Goal: Information Seeking & Learning: Learn about a topic

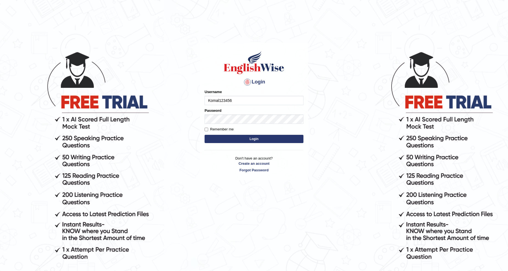
type input "Komal123456"
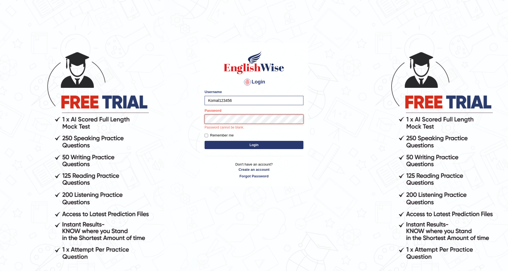
click at [205, 141] on button "Login" at bounding box center [254, 145] width 99 height 8
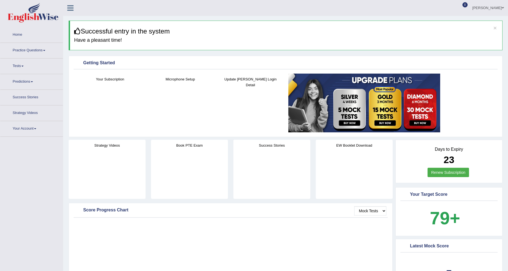
click at [42, 105] on li "Strategy Videos" at bounding box center [31, 113] width 63 height 16
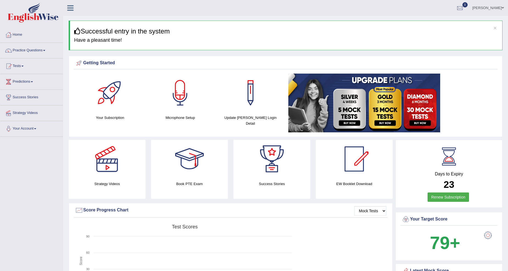
click at [37, 54] on link "Practice Questions" at bounding box center [31, 50] width 63 height 14
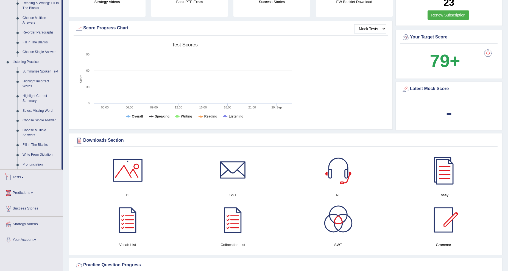
scroll to position [204, 0]
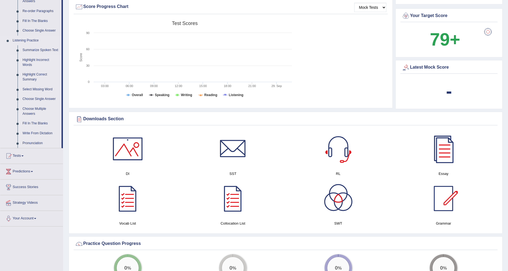
click at [36, 60] on link "Highlight Incorrect Words" at bounding box center [40, 62] width 41 height 15
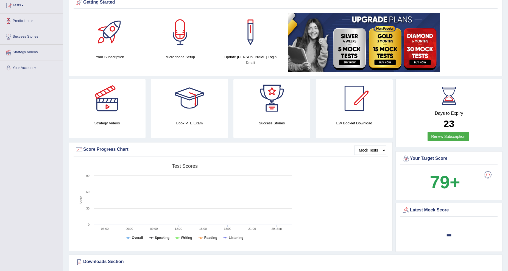
scroll to position [71, 0]
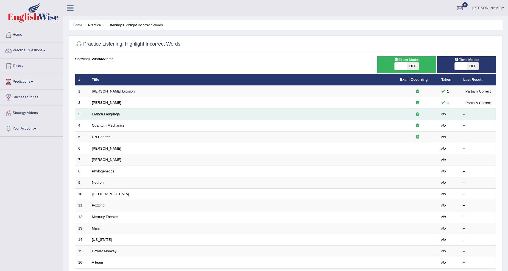
click at [110, 114] on link "French Language" at bounding box center [106, 114] width 28 height 4
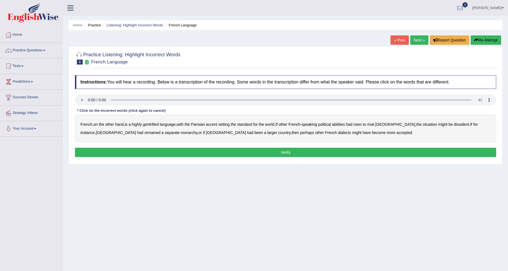
click at [154, 124] on b "gentrified" at bounding box center [151, 124] width 16 height 4
click at [345, 124] on b "abilities" at bounding box center [338, 124] width 13 height 4
click at [454, 124] on b "dissident" at bounding box center [461, 124] width 15 height 4
click at [181, 131] on b "monarchy" at bounding box center [189, 132] width 16 height 4
click at [273, 154] on button "Verify" at bounding box center [285, 152] width 421 height 9
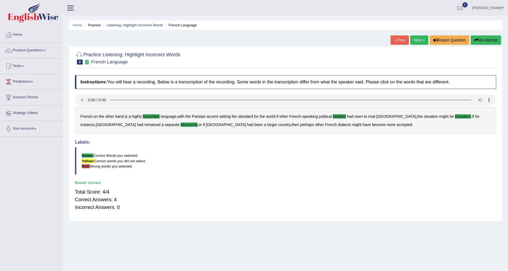
click at [414, 40] on link "Next »" at bounding box center [419, 39] width 18 height 9
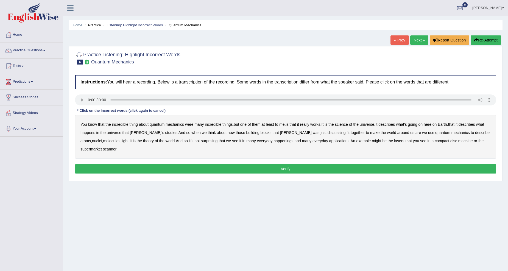
click at [346, 123] on b "science" at bounding box center [341, 124] width 13 height 4
click at [328, 131] on b "discussing" at bounding box center [337, 132] width 18 height 4
click at [262, 138] on div "You know that the incredible thing about quantum mechanics were many incredible…" at bounding box center [285, 137] width 421 height 44
click at [274, 143] on b "happenings" at bounding box center [284, 141] width 20 height 4
click at [459, 139] on b "machine" at bounding box center [466, 141] width 15 height 4
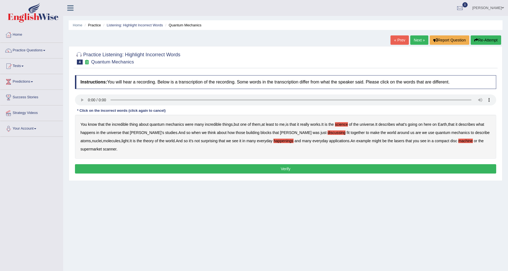
click at [114, 171] on button "Verify" at bounding box center [285, 168] width 421 height 9
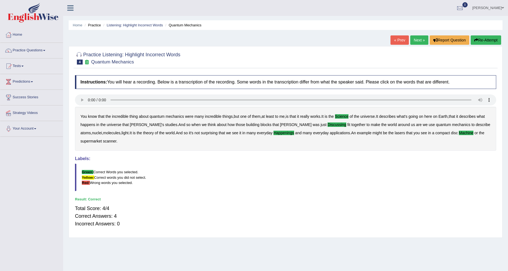
click at [410, 39] on link "Next »" at bounding box center [419, 39] width 18 height 9
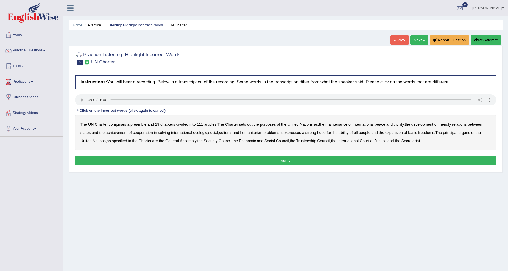
click at [251, 124] on b "out" at bounding box center [249, 124] width 5 height 4
click at [400, 125] on b "civility" at bounding box center [399, 124] width 10 height 4
click at [202, 134] on b "ecologic" at bounding box center [200, 132] width 14 height 4
click at [346, 134] on b "ability" at bounding box center [344, 132] width 10 height 4
click at [370, 157] on button "Verify" at bounding box center [285, 160] width 421 height 9
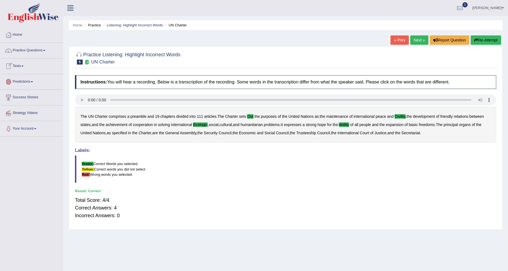
click at [416, 42] on link "Next »" at bounding box center [419, 39] width 18 height 9
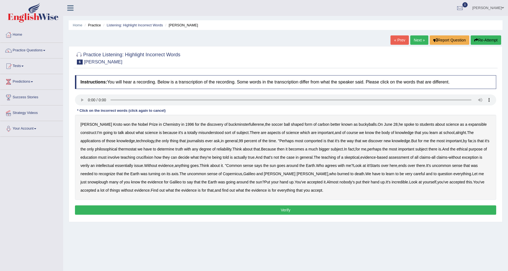
click at [469, 125] on b "expansible" at bounding box center [478, 124] width 18 height 4
click at [304, 139] on b "comported" at bounding box center [313, 141] width 18 height 4
click at [118, 149] on b "thermostat" at bounding box center [127, 149] width 18 height 4
click at [145, 158] on b "crucifixion" at bounding box center [144, 157] width 17 height 4
click at [85, 165] on b "verily" at bounding box center [84, 165] width 9 height 4
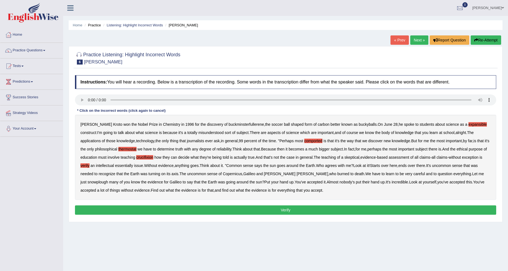
click at [120, 166] on b "essentially" at bounding box center [124, 165] width 18 height 4
click at [108, 180] on b "snowplough" at bounding box center [98, 182] width 21 height 4
click at [148, 210] on button "Verify" at bounding box center [285, 209] width 421 height 9
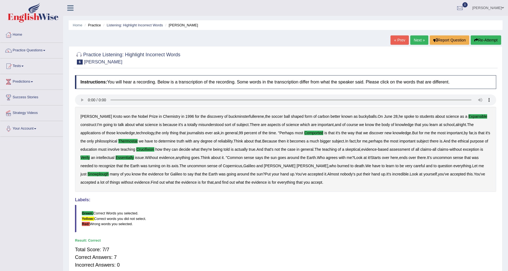
click at [412, 41] on link "Next »" at bounding box center [419, 39] width 18 height 9
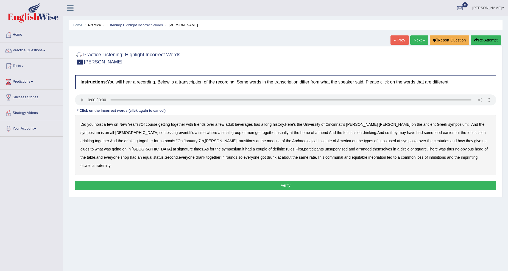
click at [159, 133] on b "confessing" at bounding box center [168, 132] width 18 height 4
click at [238, 142] on b "transitions" at bounding box center [247, 141] width 18 height 4
click at [177, 149] on b "signature" at bounding box center [185, 149] width 16 height 4
click at [325, 147] on b "unsupervised" at bounding box center [336, 149] width 23 height 4
click at [129, 155] on b "shop" at bounding box center [125, 157] width 8 height 4
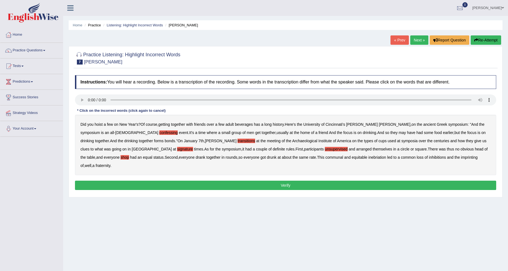
click at [461, 157] on b "imprinting" at bounding box center [469, 157] width 17 height 4
click at [282, 181] on button "Verify" at bounding box center [285, 185] width 421 height 9
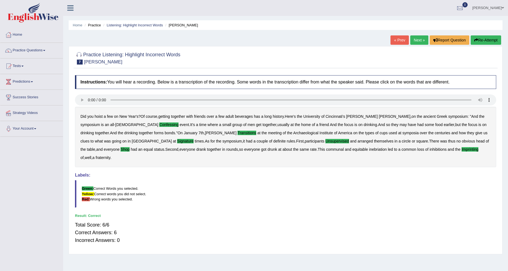
click at [412, 42] on link "Next »" at bounding box center [419, 39] width 18 height 9
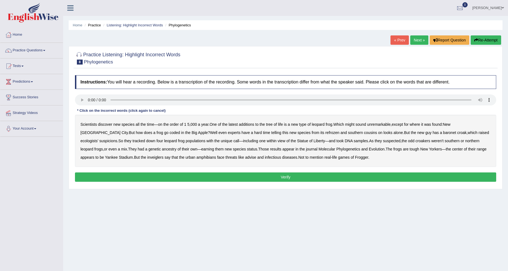
click at [170, 132] on b "coded" at bounding box center [175, 132] width 10 height 4
click at [326, 132] on b "refrozen" at bounding box center [333, 132] width 14 height 4
click at [443, 133] on b "baronet" at bounding box center [449, 132] width 13 height 4
click at [147, 158] on b "inveiglers" at bounding box center [155, 157] width 16 height 4
click at [245, 158] on b "advise" at bounding box center [250, 157] width 11 height 4
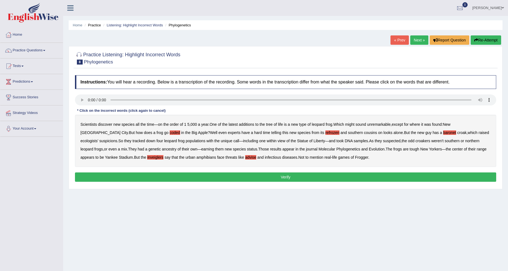
click at [268, 175] on button "Verify" at bounding box center [285, 177] width 421 height 9
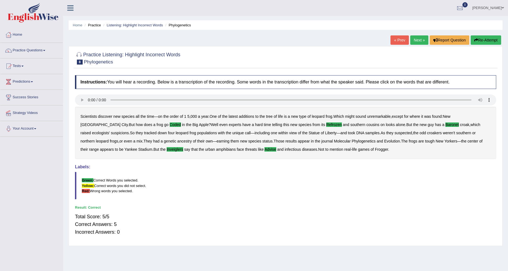
click at [414, 37] on link "Next »" at bounding box center [419, 39] width 18 height 9
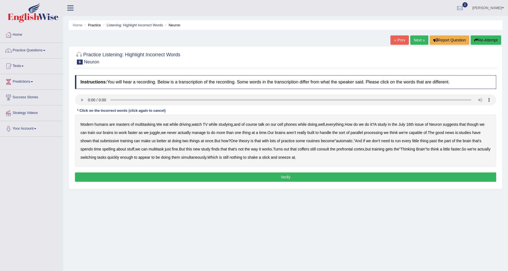
click at [119, 142] on b "submissive" at bounding box center [109, 141] width 19 height 4
click at [115, 147] on b "spelling" at bounding box center [108, 149] width 13 height 4
click at [309, 148] on b "coffers" at bounding box center [304, 149] width 12 height 4
click at [385, 147] on b "training" at bounding box center [378, 149] width 13 height 4
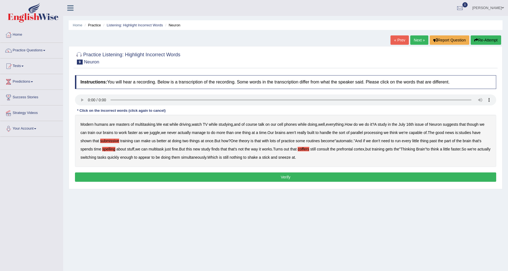
click at [226, 179] on button "Verify" at bounding box center [285, 177] width 421 height 9
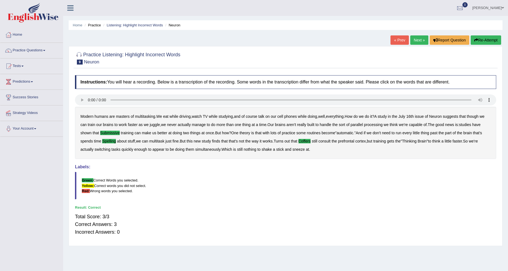
click at [420, 39] on link "Next »" at bounding box center [419, 39] width 18 height 9
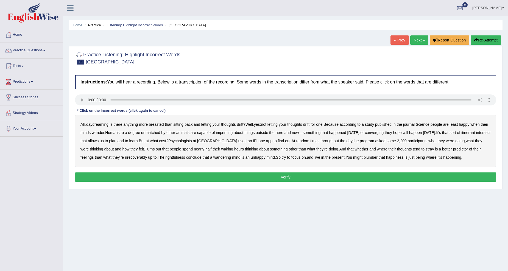
click at [158, 124] on b "breasted" at bounding box center [156, 124] width 15 height 4
click at [233, 132] on b "imprinting" at bounding box center [224, 132] width 17 height 4
click at [384, 132] on b "converging" at bounding box center [374, 132] width 19 height 4
click at [476, 135] on b "intersect" at bounding box center [483, 132] width 15 height 4
click at [138, 157] on b "irrecoverably" at bounding box center [136, 157] width 22 height 4
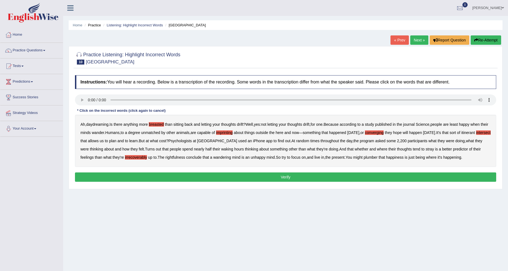
click at [185, 157] on b "rightfulness" at bounding box center [175, 157] width 20 height 4
click at [378, 159] on b "plumber" at bounding box center [371, 157] width 14 height 4
click at [360, 175] on button "Verify" at bounding box center [285, 177] width 421 height 9
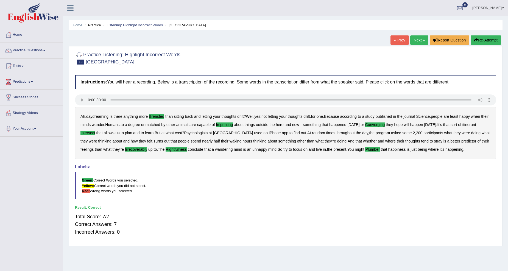
click at [413, 41] on link "Next »" at bounding box center [419, 39] width 18 height 9
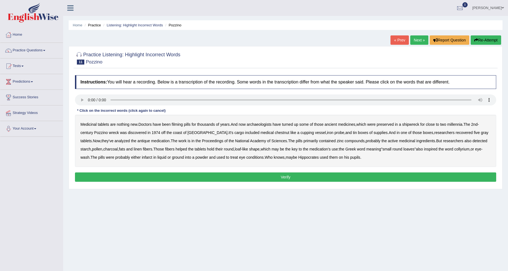
click at [180, 125] on b "filming" at bounding box center [177, 124] width 11 height 4
click at [181, 125] on b "filming" at bounding box center [177, 124] width 11 height 4
click at [275, 134] on b "chestnut" at bounding box center [282, 132] width 15 height 4
click at [150, 158] on b "infarct" at bounding box center [147, 157] width 10 height 4
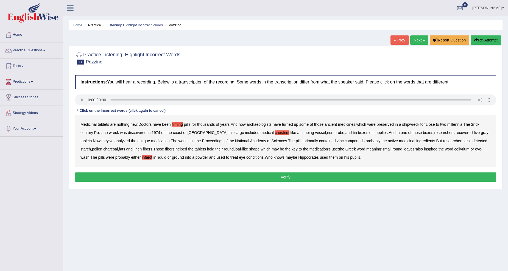
click at [344, 174] on button "Verify" at bounding box center [285, 177] width 421 height 9
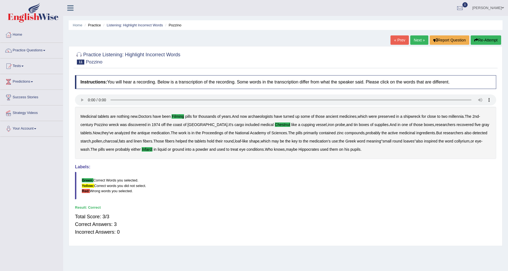
click at [423, 42] on link "Next »" at bounding box center [419, 39] width 18 height 9
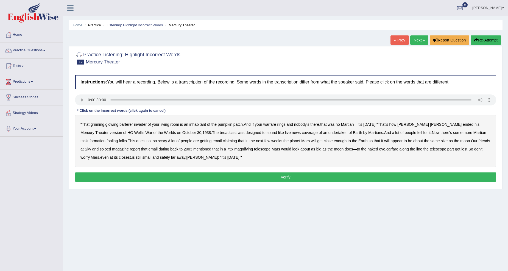
click at [133, 125] on b "barterer" at bounding box center [126, 124] width 13 height 4
click at [266, 126] on div "" That grinning , glowing , barterer invader of your living room is an inhabita…" at bounding box center [285, 141] width 421 height 52
click at [273, 122] on div "" That grinning , glowing , barterer invader of your living room is an inhabita…" at bounding box center [285, 141] width 421 height 52
click at [269, 124] on b "warfare" at bounding box center [269, 124] width 13 height 4
click at [329, 134] on b "undertaken" at bounding box center [338, 132] width 19 height 4
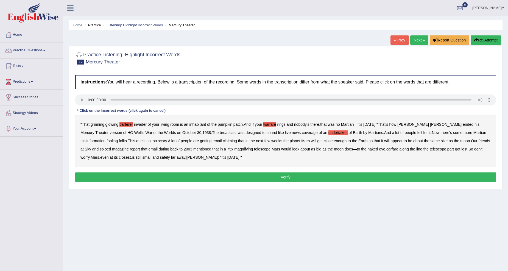
click at [86, 151] on div "" That grinning , glowing , barterer invader of your living room is an inhabita…" at bounding box center [285, 141] width 421 height 52
click at [100, 149] on b "soloed" at bounding box center [105, 149] width 11 height 4
click at [387, 149] on b "carfare" at bounding box center [393, 149] width 12 height 4
click at [165, 174] on button "Verify" at bounding box center [285, 177] width 421 height 9
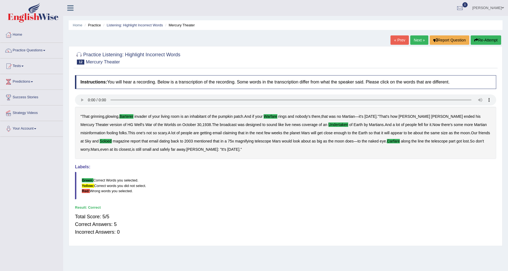
click at [418, 38] on link "Next »" at bounding box center [419, 39] width 18 height 9
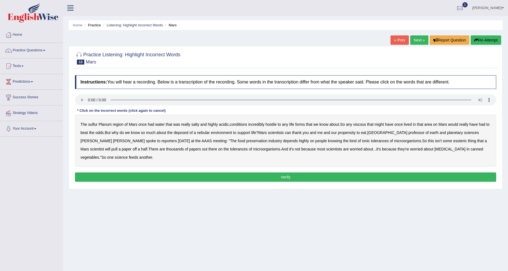
click at [91, 123] on b "sulfur" at bounding box center [92, 124] width 9 height 4
drag, startPoint x: 360, startPoint y: 125, endPoint x: 367, endPoint y: 125, distance: 6.6
click at [366, 125] on b "viscous" at bounding box center [359, 124] width 13 height 4
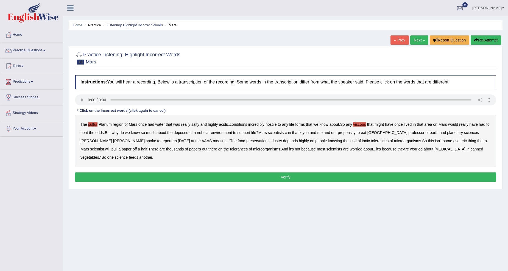
click at [188, 134] on b "deposed" at bounding box center [181, 132] width 15 height 4
click at [206, 133] on b "nebular" at bounding box center [203, 132] width 13 height 4
click at [148, 147] on b "half" at bounding box center [144, 149] width 6 height 4
click at [303, 173] on button "Verify" at bounding box center [285, 177] width 421 height 9
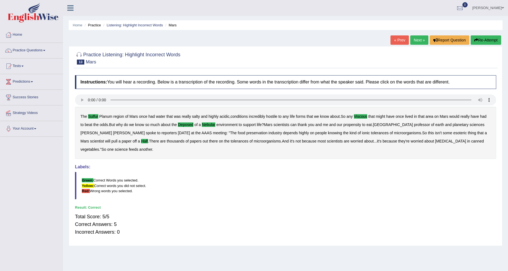
click at [411, 42] on link "Next »" at bounding box center [419, 39] width 18 height 9
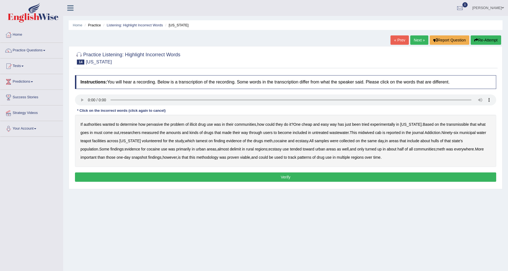
click at [459, 124] on b "transmissible" at bounding box center [458, 124] width 23 height 4
click at [358, 132] on b "midwived" at bounding box center [366, 132] width 16 height 4
click at [196, 139] on b "tamest" at bounding box center [202, 141] width 12 height 4
click at [431, 140] on b "hulls" at bounding box center [435, 141] width 8 height 4
click at [230, 147] on b "delimit" at bounding box center [235, 149] width 11 height 4
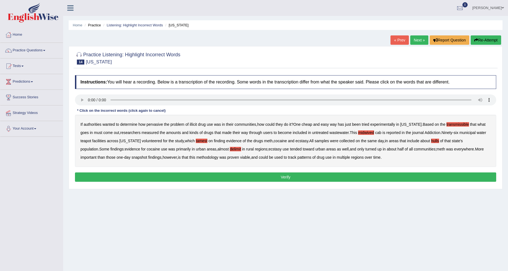
click at [286, 177] on button "Verify" at bounding box center [285, 177] width 421 height 9
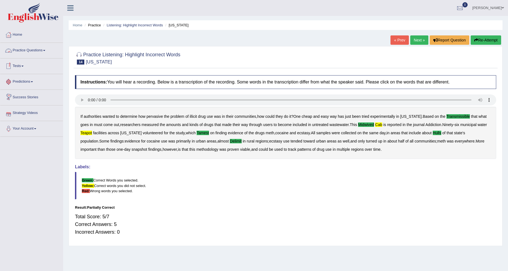
click at [32, 51] on link "Practice Questions" at bounding box center [31, 50] width 63 height 14
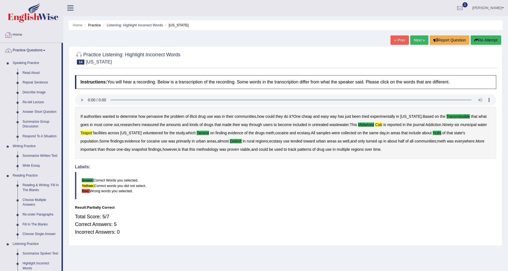
click at [21, 33] on link "Home" at bounding box center [31, 34] width 63 height 14
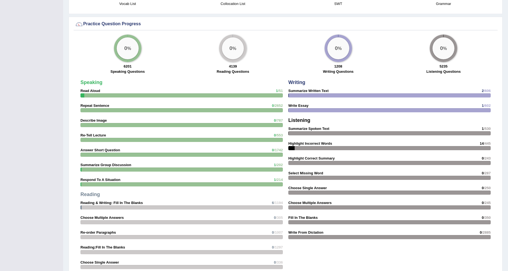
scroll to position [408, 0]
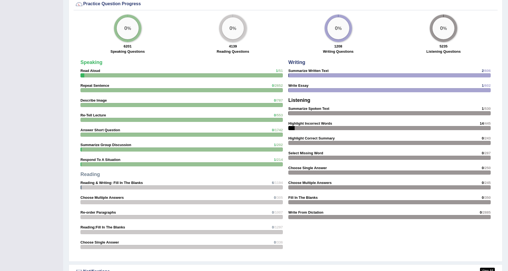
click at [305, 196] on strong "Fill In The Blanks" at bounding box center [302, 198] width 29 height 4
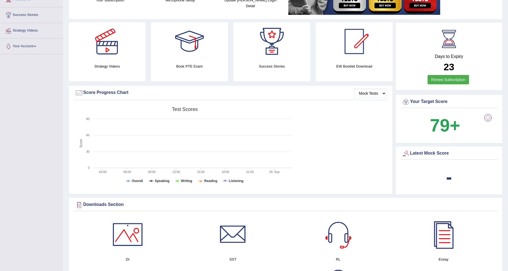
scroll to position [0, 0]
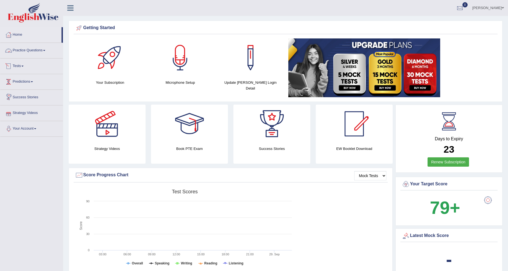
click at [47, 49] on link "Practice Questions" at bounding box center [31, 50] width 63 height 14
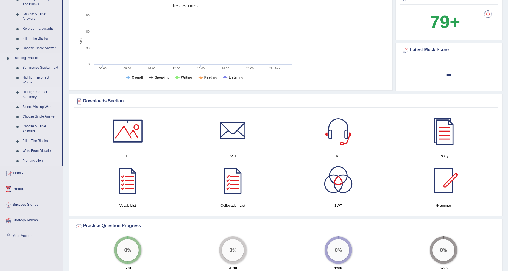
scroll to position [204, 0]
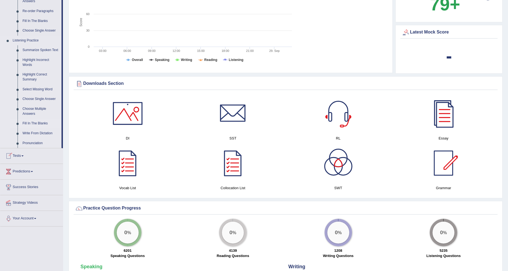
click at [33, 122] on link "Fill In The Blanks" at bounding box center [40, 124] width 41 height 10
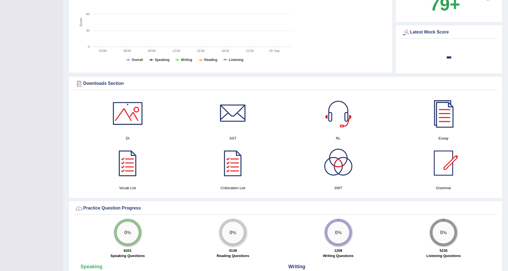
scroll to position [84, 0]
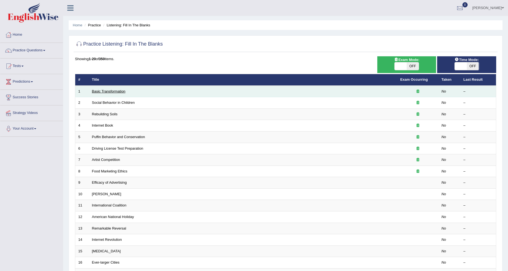
click at [110, 90] on link "Basic Transformation" at bounding box center [109, 91] width 34 height 4
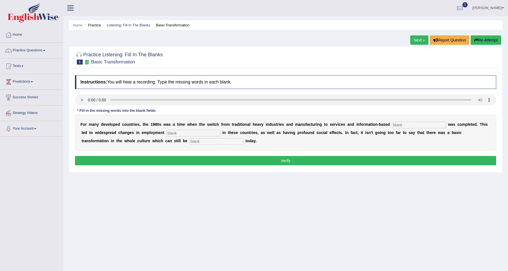
click at [405, 126] on input "text" at bounding box center [419, 125] width 54 height 7
type input "enterprise"
click at [198, 133] on input "text" at bounding box center [193, 133] width 54 height 7
type input "patterns"
click at [191, 142] on input "text" at bounding box center [217, 141] width 54 height 7
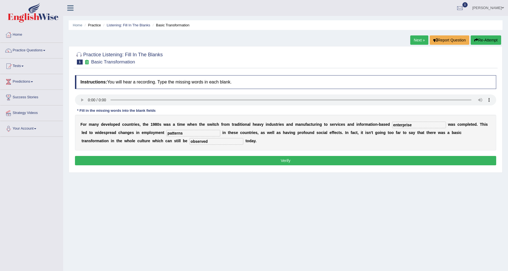
type input "observed"
click at [242, 162] on button "Verify" at bounding box center [285, 160] width 421 height 9
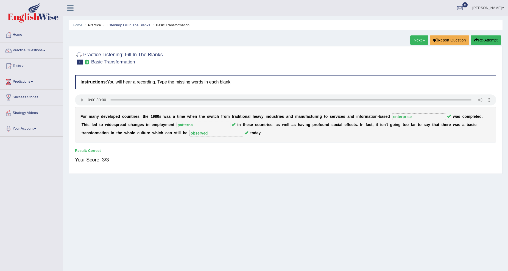
click at [483, 39] on button "Re-Attempt" at bounding box center [486, 39] width 30 height 9
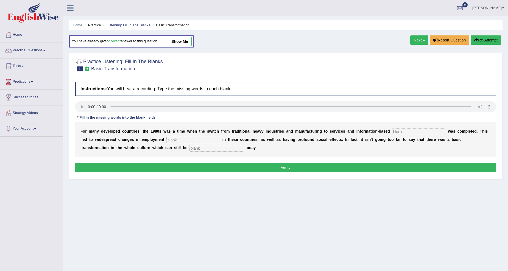
click at [416, 39] on link "Next »" at bounding box center [419, 39] width 18 height 9
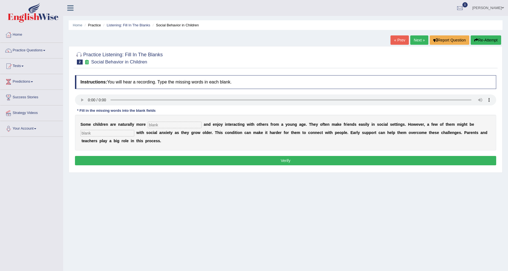
click at [159, 123] on input "text" at bounding box center [175, 125] width 54 height 7
type input "sociable"
click at [120, 128] on div "S o m e c h i l d r e n a r e n a t u r a l l y m o r e sociable a n d e n j o …" at bounding box center [285, 133] width 421 height 36
click at [117, 130] on input "text" at bounding box center [107, 133] width 54 height 7
type input "diagnosed"
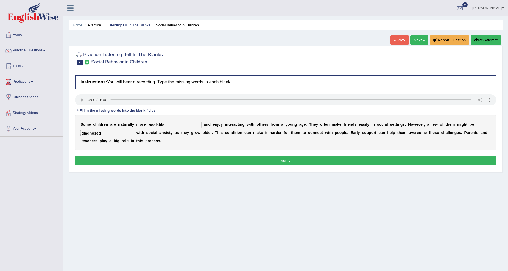
click at [251, 158] on button "Verify" at bounding box center [285, 160] width 421 height 9
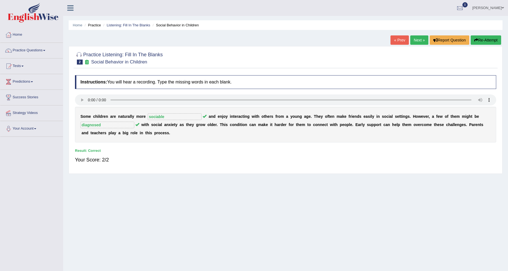
click at [411, 37] on link "Next »" at bounding box center [419, 39] width 18 height 9
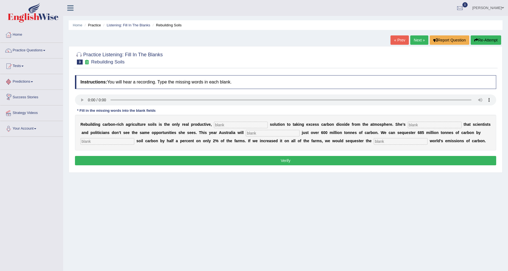
click at [252, 124] on input "text" at bounding box center [241, 125] width 54 height 7
type input "permanent"
click at [417, 125] on input "text" at bounding box center [435, 125] width 54 height 7
type input "frustrated"
click at [262, 129] on div "R e b u i l d i n g c a r b o n - r i c h a g r i c u l t u r e s o i l s i s t…" at bounding box center [285, 133] width 421 height 36
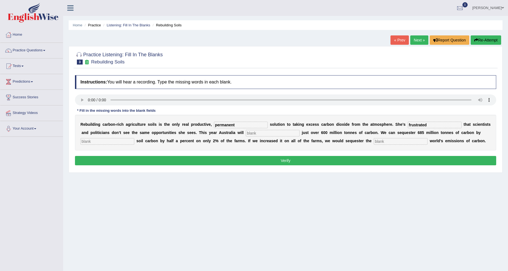
click at [259, 132] on input "text" at bounding box center [273, 133] width 54 height 7
type input "emit"
click at [123, 142] on input "text" at bounding box center [107, 141] width 54 height 7
type input "increasing"
click at [387, 142] on input "text" at bounding box center [401, 141] width 54 height 7
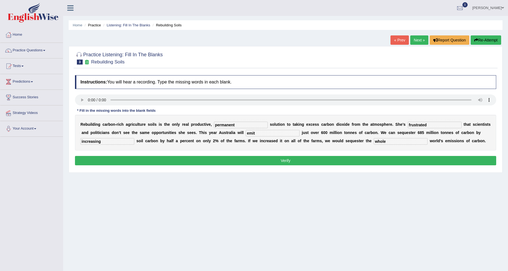
type input "whole"
click at [359, 162] on button "Verify" at bounding box center [285, 160] width 421 height 9
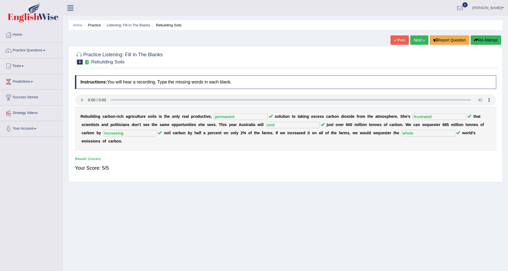
click at [416, 37] on link "Next »" at bounding box center [419, 39] width 18 height 9
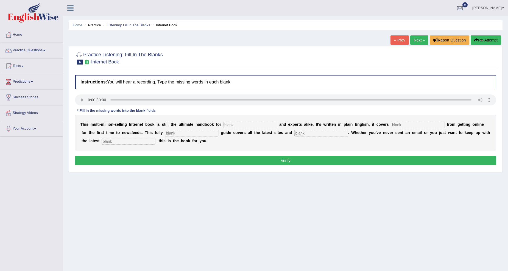
click at [237, 122] on input "text" at bounding box center [250, 125] width 54 height 7
type input "novices"
click at [412, 123] on input "text" at bounding box center [418, 125] width 54 height 7
type input "everything"
click at [186, 134] on input "text" at bounding box center [192, 133] width 54 height 7
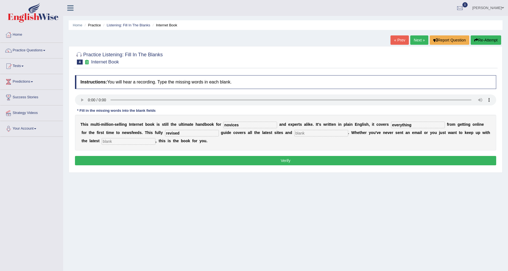
type input "revised"
click at [304, 134] on input "text" at bounding box center [321, 133] width 54 height 7
type input "crazes"
click at [127, 142] on input "text" at bounding box center [129, 141] width 54 height 7
type input "development"
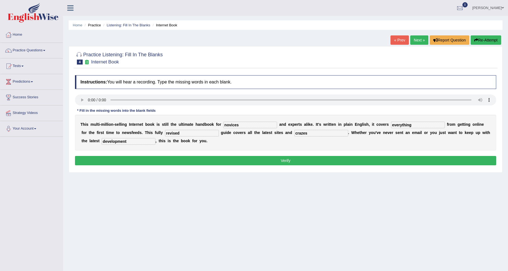
click at [148, 158] on button "Verify" at bounding box center [285, 160] width 421 height 9
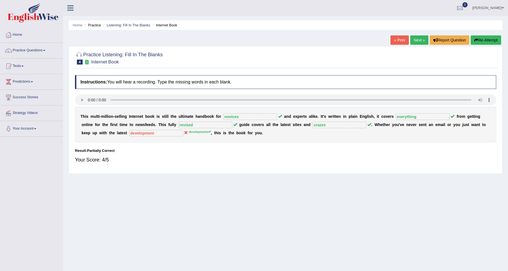
click at [412, 38] on link "Next »" at bounding box center [419, 39] width 18 height 9
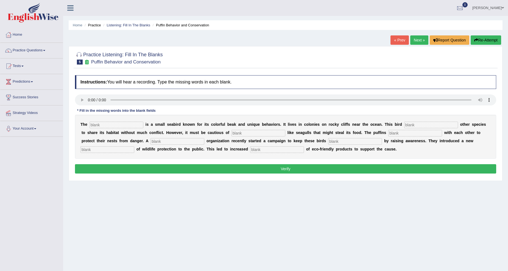
click at [106, 126] on input "text" at bounding box center [117, 125] width 54 height 7
type input "puffins"
click at [423, 125] on input "text" at bounding box center [431, 125] width 54 height 7
type input "allows"
click at [248, 135] on input "text" at bounding box center [259, 133] width 54 height 7
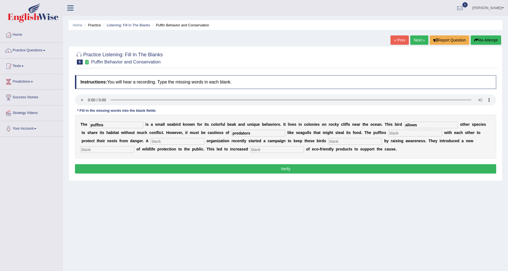
type input "predators"
click at [397, 132] on input "text" at bounding box center [415, 133] width 54 height 7
type input "cooperates"
click at [165, 139] on input "text" at bounding box center [178, 141] width 54 height 7
click at [84, 149] on input "text" at bounding box center [107, 149] width 54 height 7
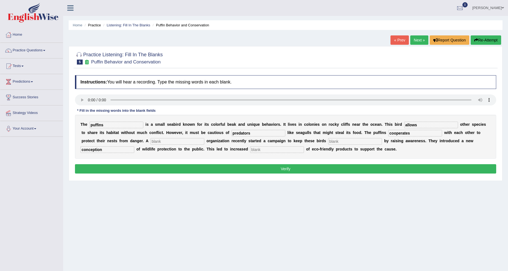
type input "conception"
click at [278, 149] on input "text" at bounding box center [277, 149] width 54 height 7
type input "consumption"
click at [268, 169] on button "Verify" at bounding box center [285, 168] width 421 height 9
click at [179, 137] on div "T h e puffins i s a s m a l l s e a b i r d k n o w n f o r i t s c o l o r f u…" at bounding box center [285, 137] width 421 height 44
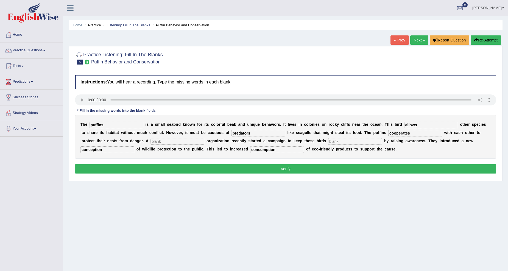
click at [177, 139] on input "text" at bounding box center [178, 141] width 54 height 7
type input "dfsdf"
click at [367, 141] on input "text" at bounding box center [355, 141] width 54 height 7
type input "sfdfd"
click at [292, 168] on button "Verify" at bounding box center [285, 168] width 421 height 9
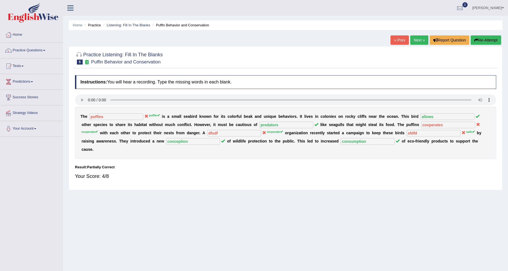
click at [416, 40] on link "Next »" at bounding box center [419, 39] width 18 height 9
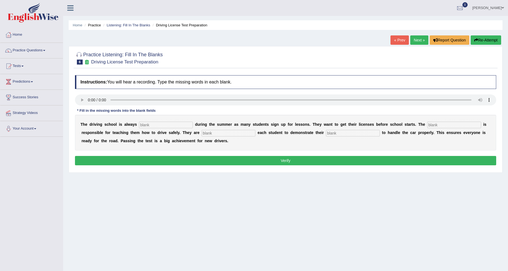
click at [142, 127] on input "text" at bounding box center [166, 125] width 54 height 7
type input "busy"
click at [432, 125] on input "text" at bounding box center [454, 125] width 54 height 7
type input "instructor"
click at [242, 130] on input "text" at bounding box center [229, 133] width 54 height 7
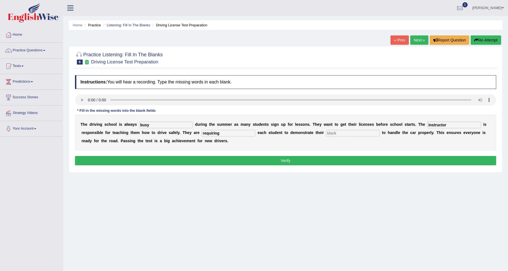
type input "requiring"
click at [341, 131] on input "text" at bounding box center [353, 133] width 54 height 7
type input "ability"
click at [325, 164] on button "Verify" at bounding box center [285, 160] width 421 height 9
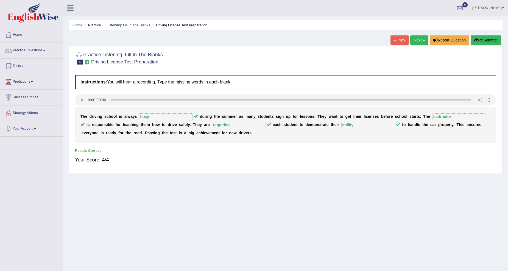
click at [421, 38] on link "Next »" at bounding box center [419, 39] width 18 height 9
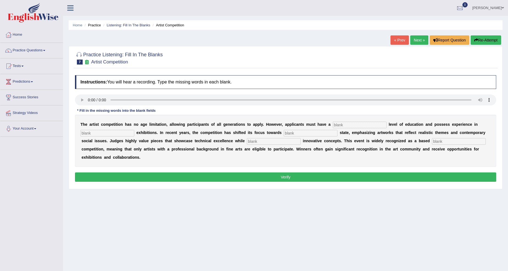
click at [336, 125] on input "text" at bounding box center [360, 125] width 54 height 7
type input "graduate"
click at [311, 134] on input "text" at bounding box center [311, 133] width 54 height 7
click at [85, 130] on input "text" at bounding box center [107, 133] width 54 height 7
type input "sculpture"
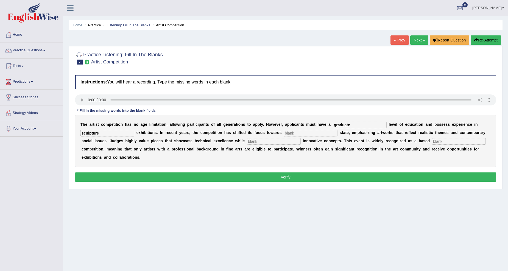
click at [315, 131] on input "text" at bounding box center [311, 133] width 54 height 7
click at [277, 138] on input "text" at bounding box center [274, 141] width 54 height 7
click at [314, 130] on input "real state" at bounding box center [311, 133] width 54 height 7
type input "real"
click at [296, 140] on input "text" at bounding box center [274, 141] width 54 height 7
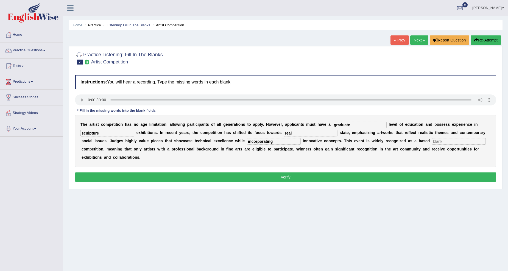
type input "incorporating"
click at [436, 141] on input "text" at bounding box center [459, 141] width 54 height 7
type input "profession"
click at [338, 169] on div "Instructions: You will hear a recording. Type the missing words in each blank. …" at bounding box center [286, 130] width 424 height 114
click at [319, 175] on button "Verify" at bounding box center [285, 177] width 421 height 9
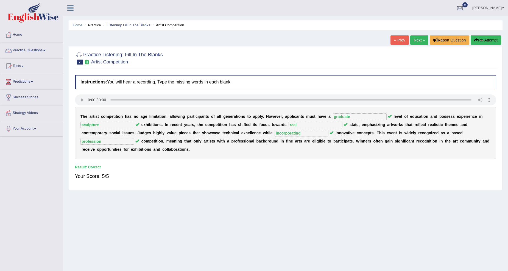
click at [41, 50] on link "Practice Questions" at bounding box center [31, 50] width 63 height 14
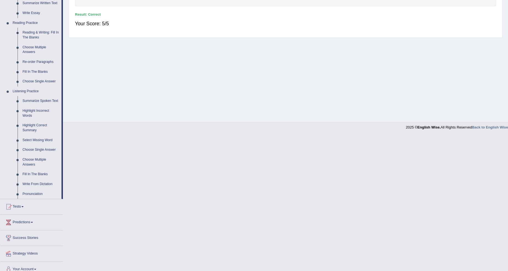
scroll to position [159, 0]
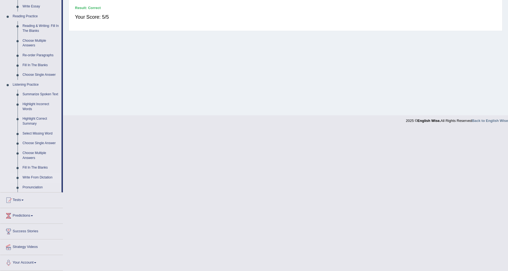
click at [45, 177] on link "Write From Dictation" at bounding box center [40, 178] width 41 height 10
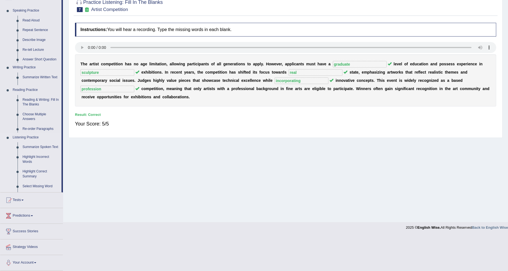
scroll to position [17, 0]
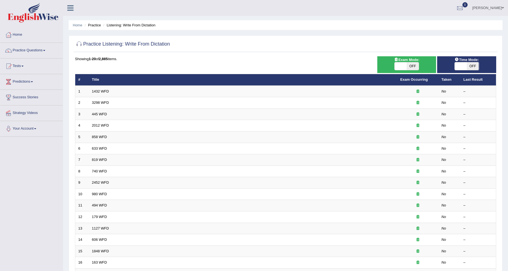
click at [468, 64] on span "OFF" at bounding box center [473, 66] width 12 height 8
checkbox input "true"
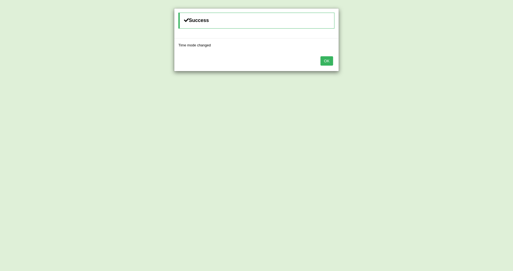
click at [327, 62] on button "OK" at bounding box center [326, 60] width 13 height 9
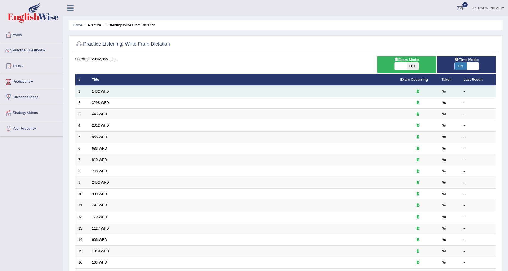
click at [104, 91] on link "1432 WFD" at bounding box center [100, 91] width 17 height 4
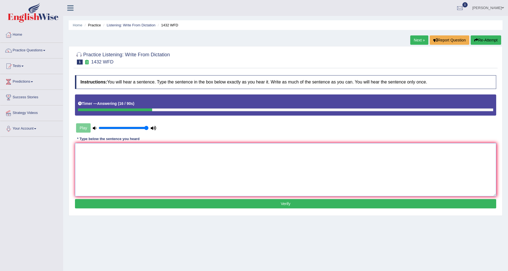
click at [179, 156] on textarea at bounding box center [285, 169] width 421 height 53
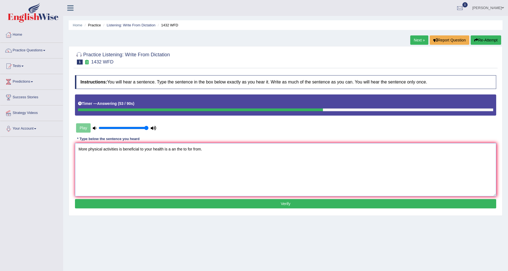
type textarea "More physical activities is beneficial to your health is a an the to for from."
click at [276, 202] on button "Verify" at bounding box center [285, 203] width 421 height 9
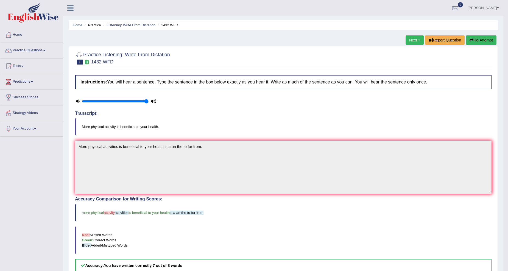
scroll to position [96, 0]
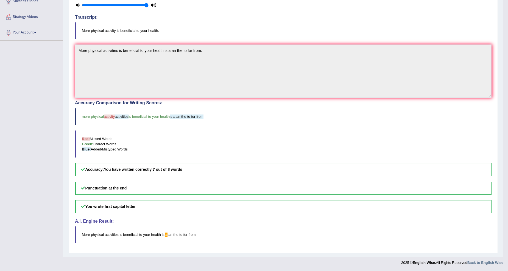
click at [115, 118] on span "activity" at bounding box center [109, 117] width 11 height 4
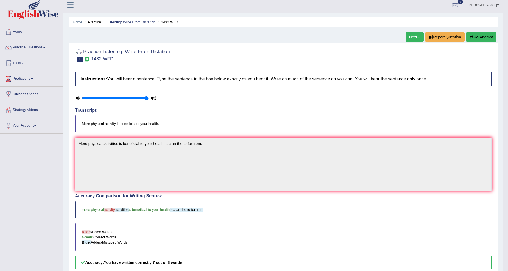
scroll to position [0, 0]
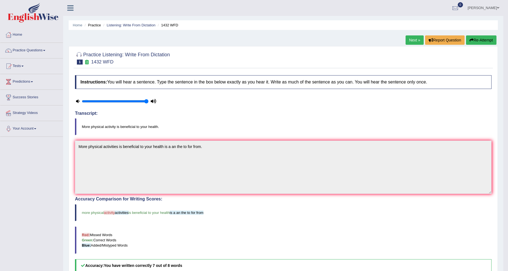
click at [408, 39] on link "Next »" at bounding box center [415, 39] width 18 height 9
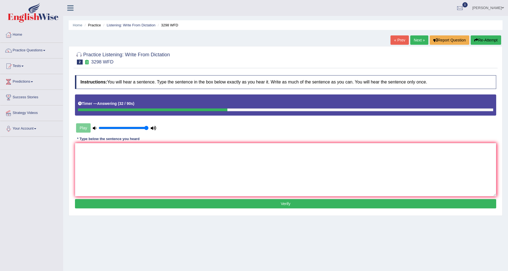
click at [486, 39] on button "Re-Attempt" at bounding box center [486, 39] width 30 height 9
click at [93, 127] on icon at bounding box center [95, 128] width 4 height 4
click at [84, 126] on div "Play" at bounding box center [116, 128] width 82 height 14
click at [484, 40] on button "Re-Attempt" at bounding box center [486, 39] width 30 height 9
click at [261, 173] on textarea at bounding box center [285, 169] width 421 height 53
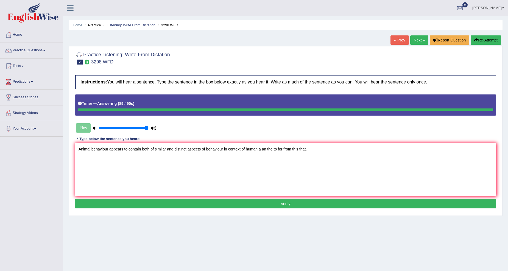
type textarea "Animal behaviour appears to contain both of similar and distinct aspects of beh…"
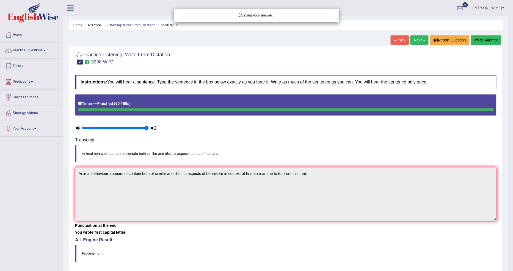
click at [123, 151] on body "Toggle navigation Home Practice Questions Speaking Practice Read Aloud Repeat S…" at bounding box center [256, 135] width 513 height 271
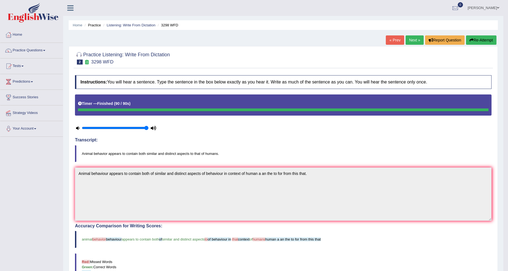
click at [413, 41] on link "Next »" at bounding box center [415, 39] width 18 height 9
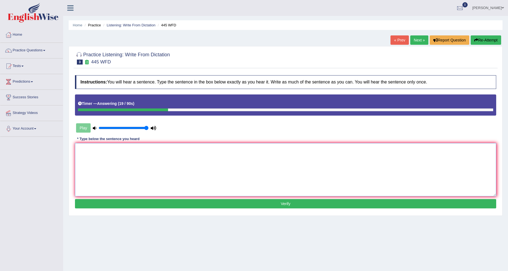
click at [213, 174] on textarea at bounding box center [285, 169] width 421 height 53
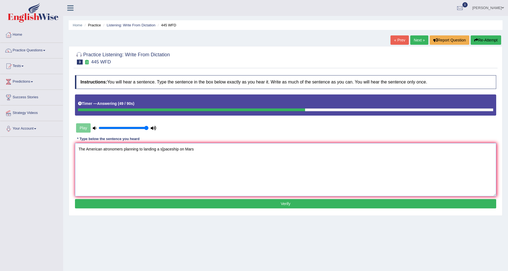
click at [163, 151] on textarea "The American atronomers planning to landing a s[paceship on Mars" at bounding box center [285, 169] width 421 height 53
click at [123, 150] on textarea "The American atronomers planning to landing a spaceship on Mars" at bounding box center [285, 169] width 421 height 53
click at [214, 149] on textarea "The American atronomers atronomer planning to landing a spaceship on Mars" at bounding box center [285, 169] width 421 height 53
type textarea "The American atronomers atronomer planning to landing a spaceship on Mars a an …"
click at [256, 202] on button "Verify" at bounding box center [285, 203] width 421 height 9
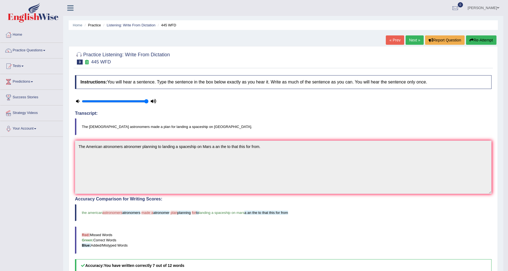
click at [418, 38] on link "Next »" at bounding box center [415, 39] width 18 height 9
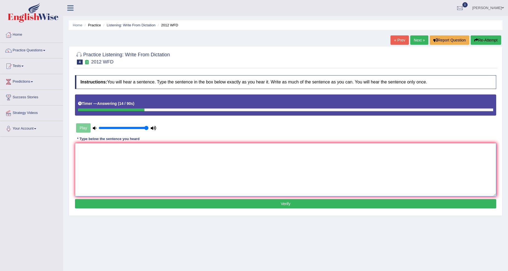
click at [208, 159] on textarea at bounding box center [285, 169] width 421 height 53
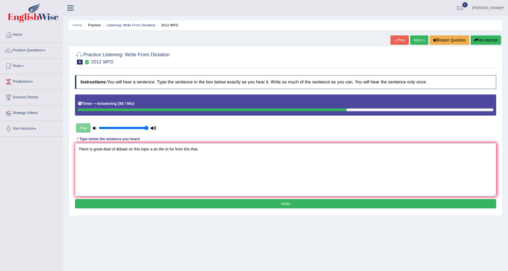
type textarea "There is great deal of debate on this topic a an the to for from this that."
click at [188, 205] on button "Verify" at bounding box center [285, 203] width 421 height 9
